Goal: Find specific page/section: Find specific page/section

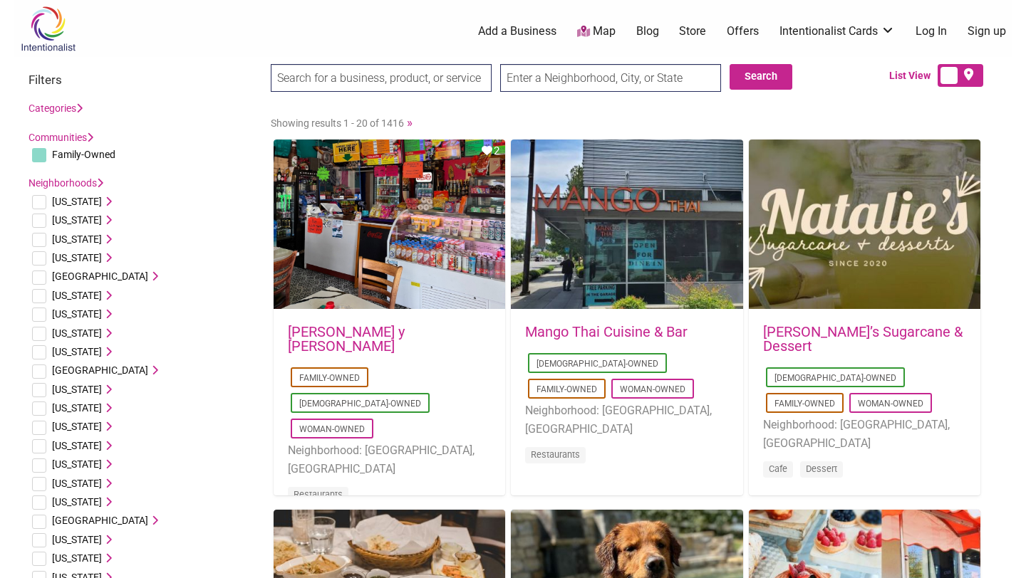
click at [543, 84] on input "text" at bounding box center [610, 78] width 221 height 28
type input "oakland ca"
click at [271, 64] on input "Search" at bounding box center [298, 78] width 55 height 29
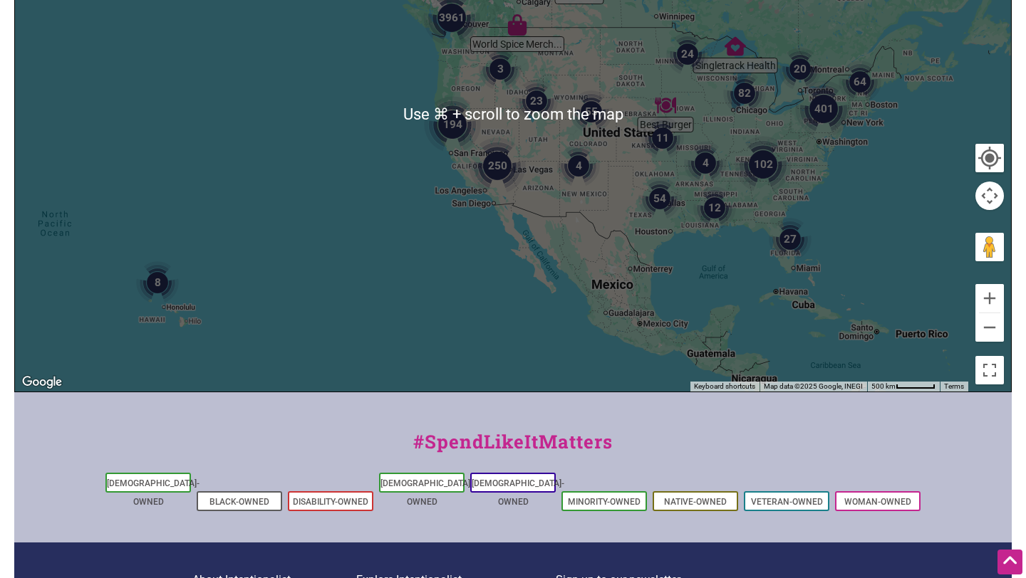
scroll to position [359, 0]
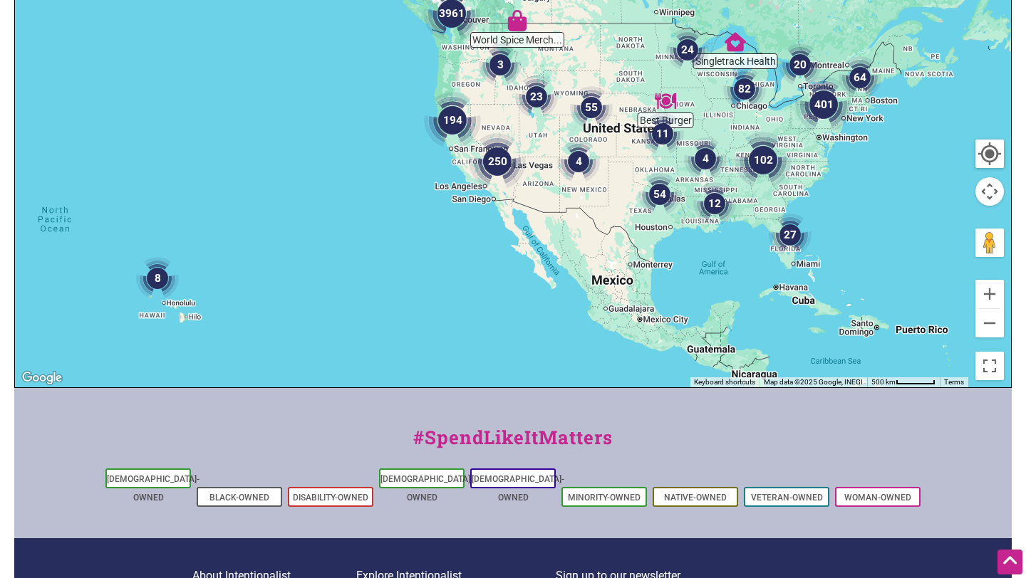
click at [444, 120] on img "194" at bounding box center [452, 120] width 57 height 57
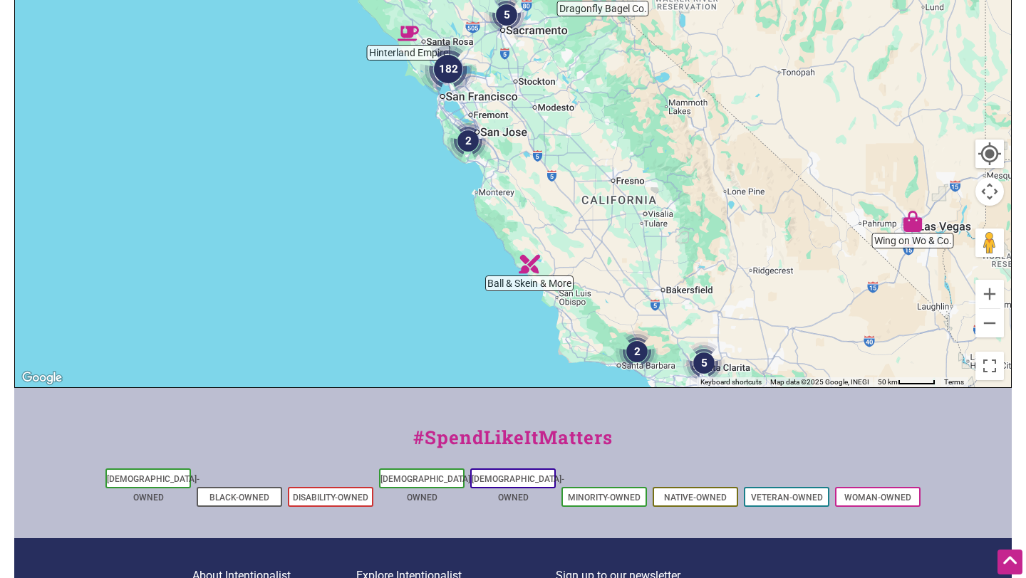
click at [458, 75] on img "182" at bounding box center [448, 69] width 57 height 57
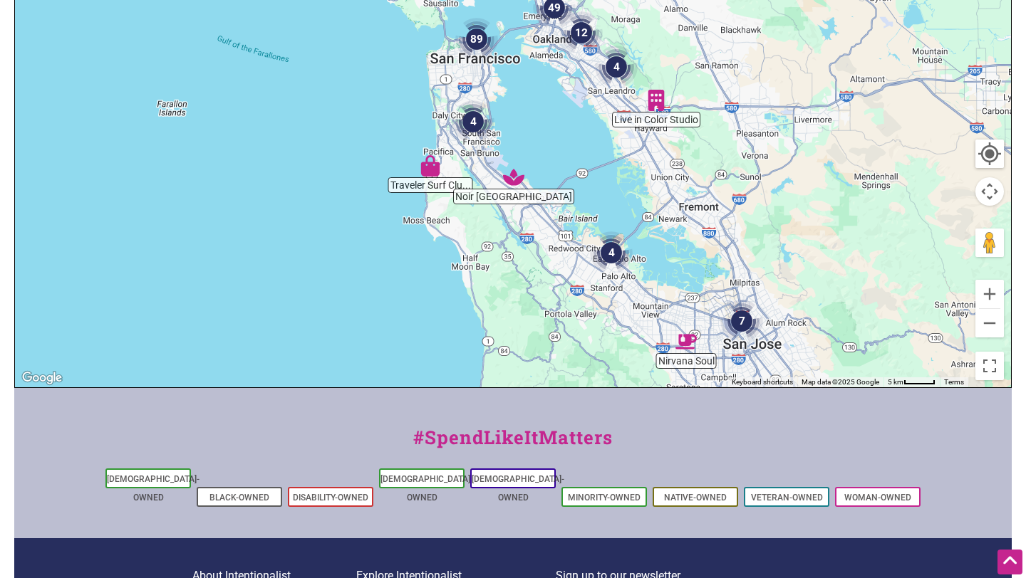
click at [574, 33] on img "12" at bounding box center [581, 32] width 43 height 43
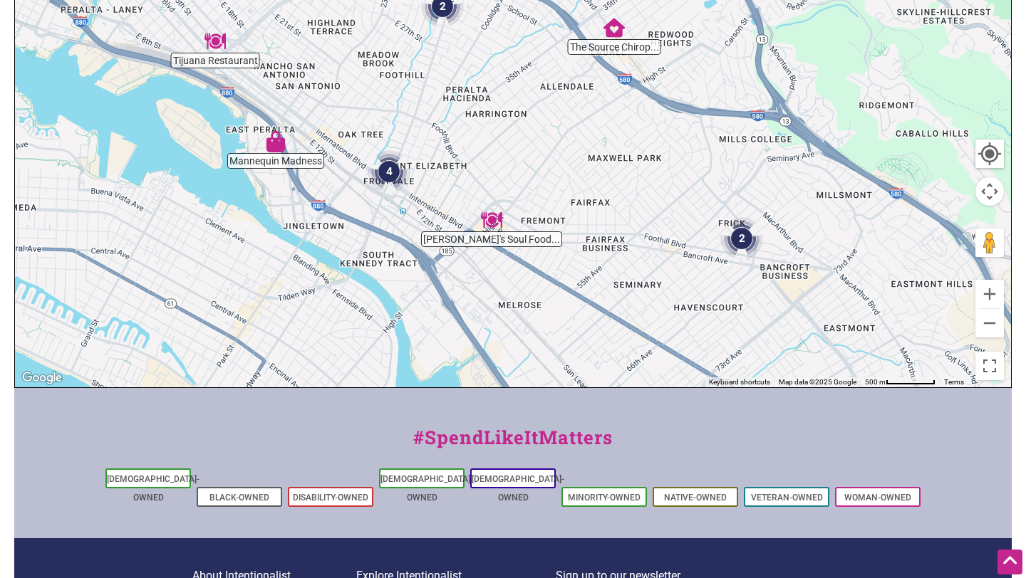
click at [394, 178] on img "4" at bounding box center [389, 171] width 43 height 43
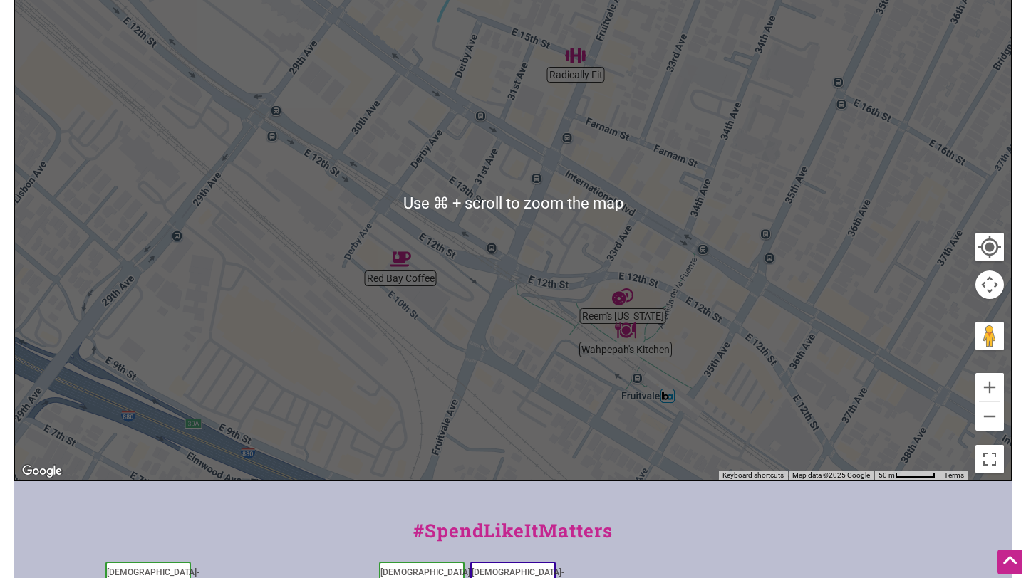
scroll to position [266, 0]
click at [583, 70] on div "To navigate, press the arrow keys." at bounding box center [513, 203] width 996 height 554
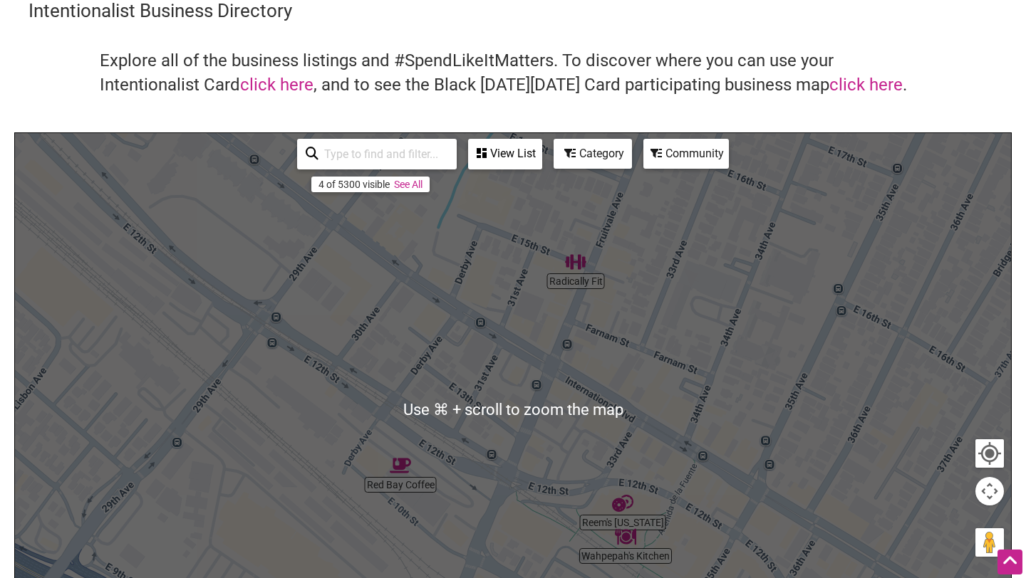
scroll to position [0, 0]
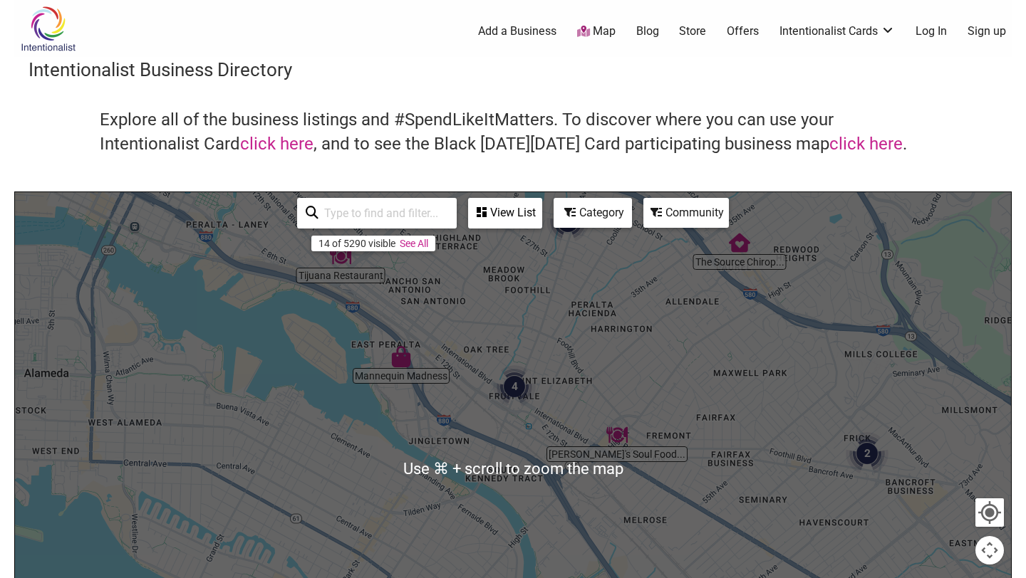
click at [869, 452] on img "2" at bounding box center [866, 453] width 43 height 43
